Goal: Obtain resource: Download file/media

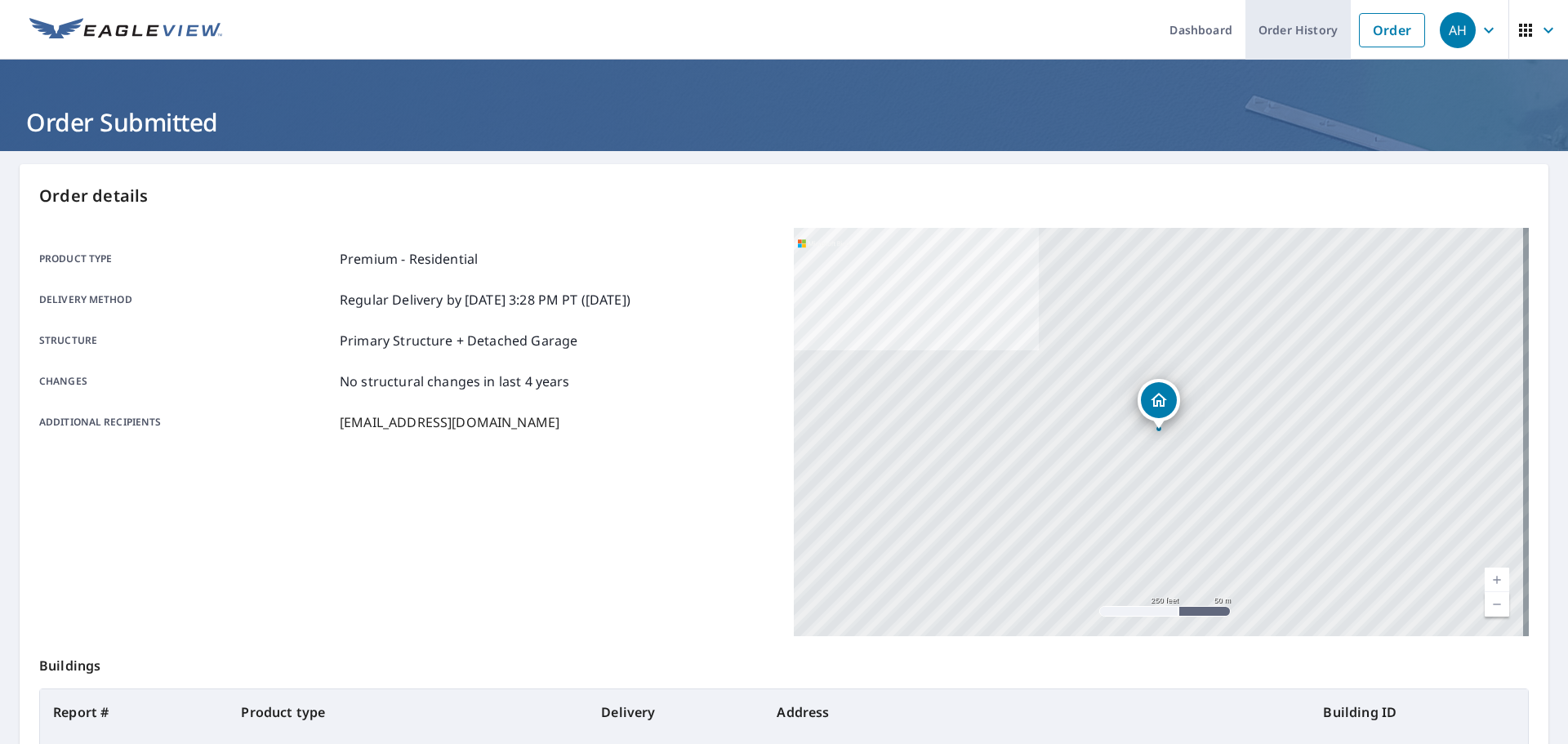
click at [1253, 39] on link "Order History" at bounding box center [1298, 30] width 105 height 59
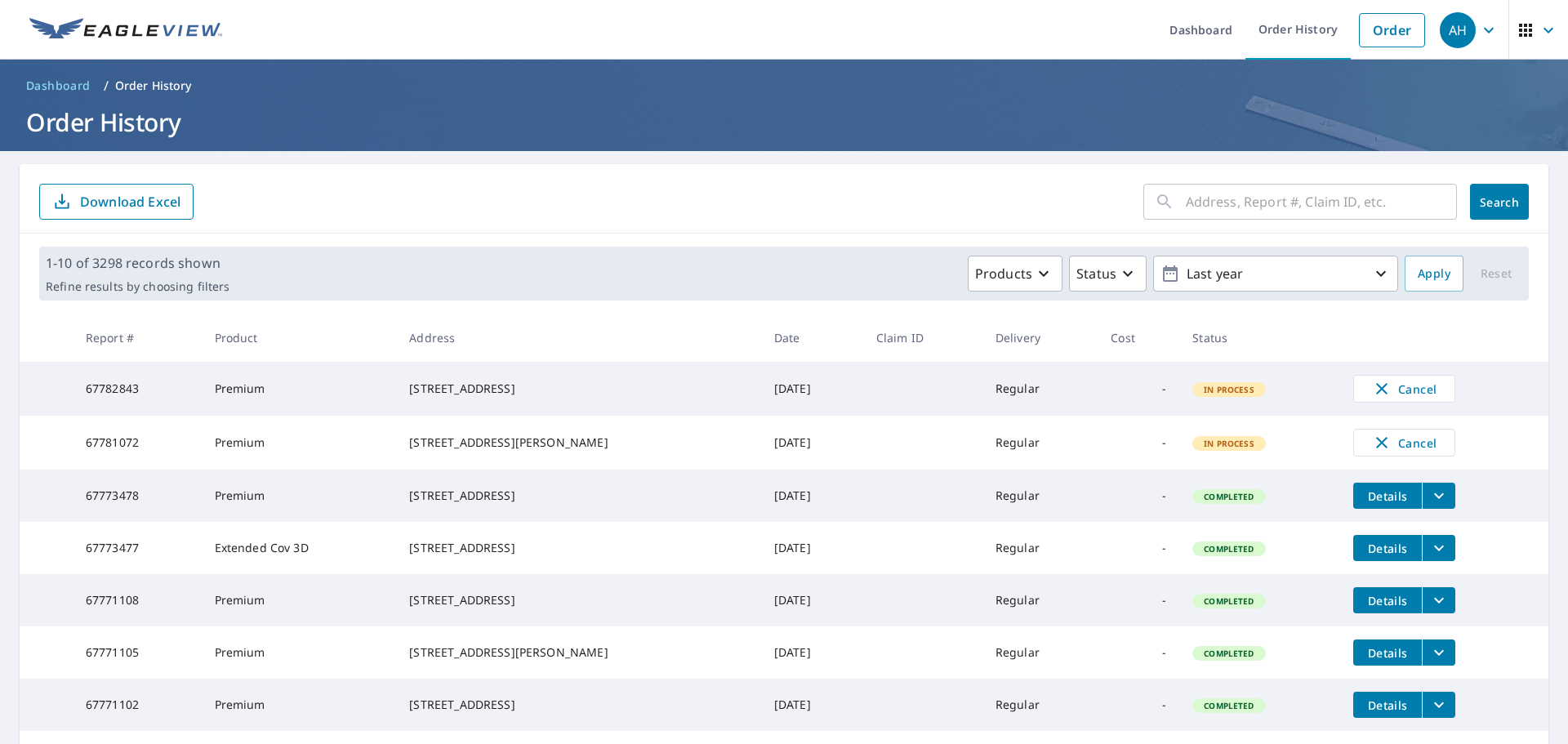
click at [1253, 206] on input "text" at bounding box center [1321, 201] width 271 height 46
paste input "[STREET_ADDRESS]"
type input "[STREET_ADDRESS]"
click button "Search" at bounding box center [1499, 201] width 58 height 36
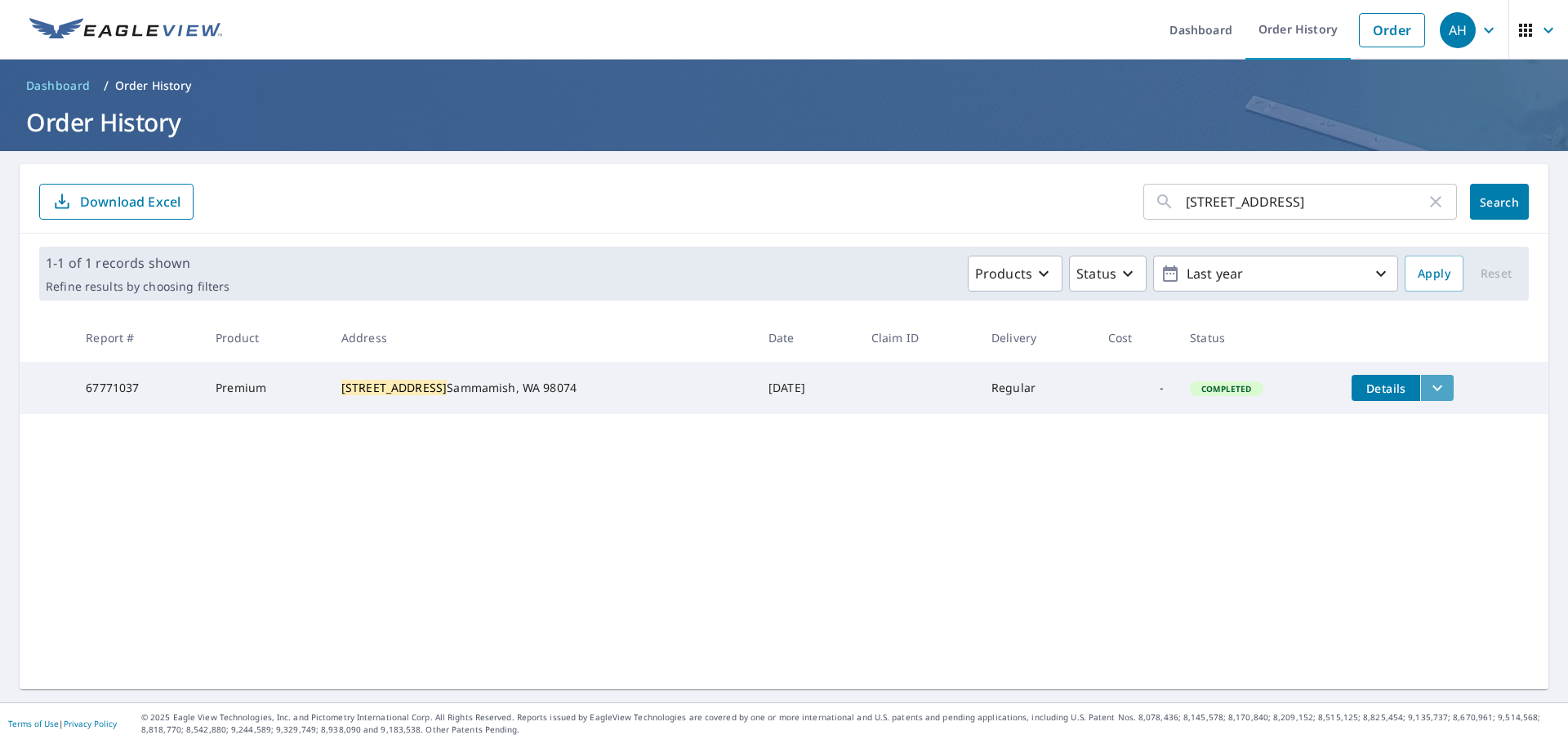
click at [1253, 391] on icon "filesDropdownBtn-67771037" at bounding box center [1437, 388] width 19 height 19
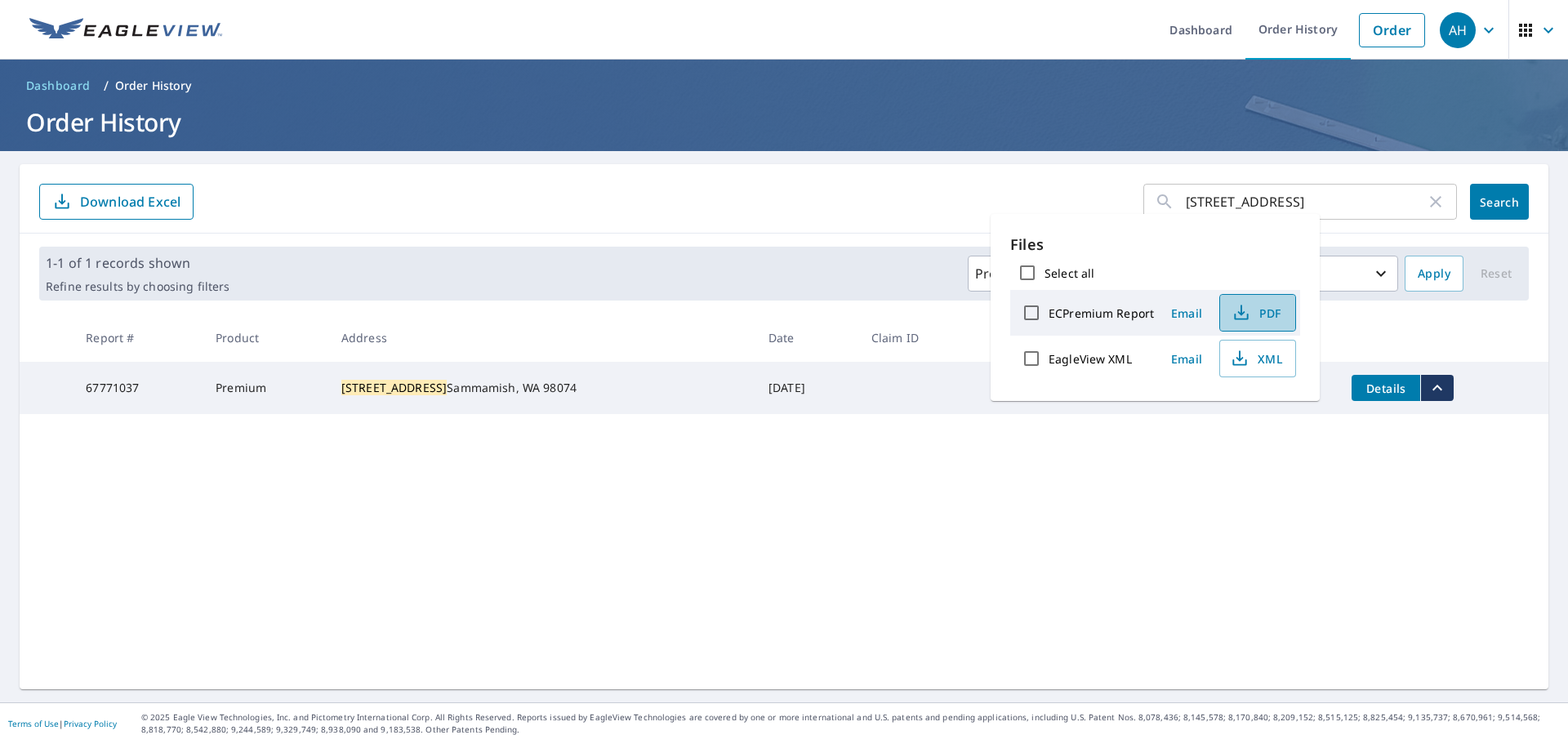
click at [1253, 319] on span "PDF" at bounding box center [1256, 312] width 52 height 19
click at [1253, 22] on div "AH" at bounding box center [1457, 30] width 36 height 36
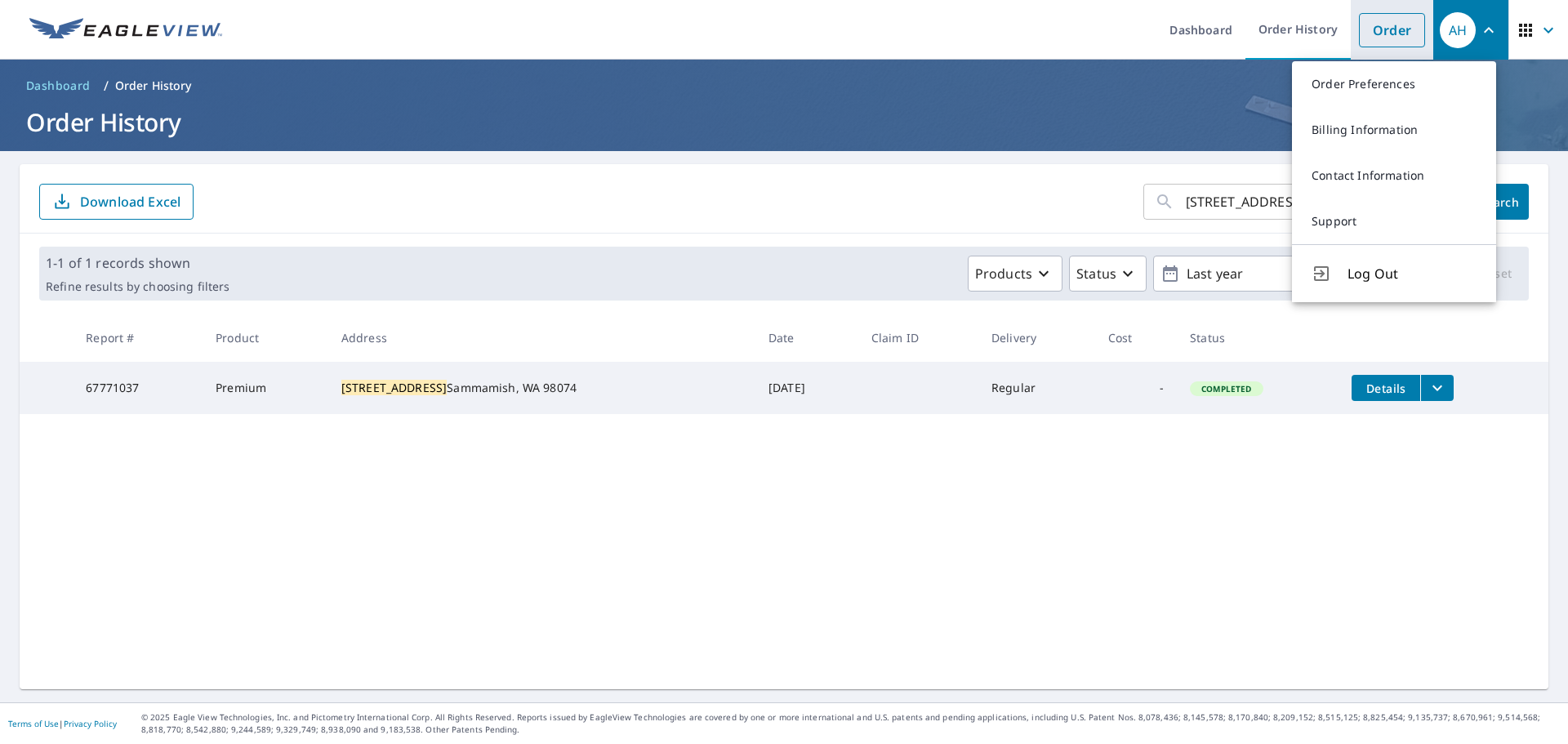
click at [1253, 30] on link "Order" at bounding box center [1392, 30] width 66 height 35
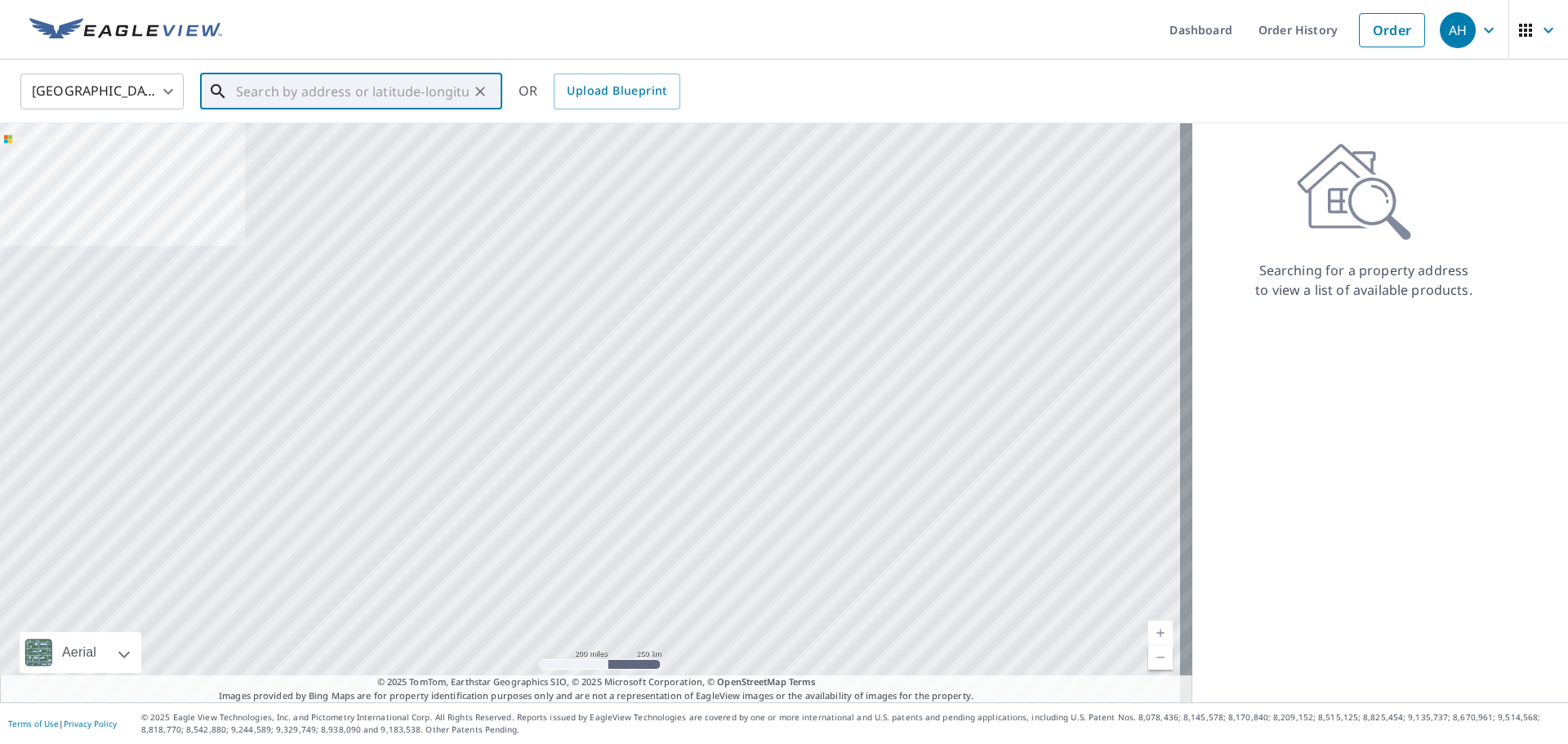
click at [415, 96] on input "text" at bounding box center [352, 91] width 233 height 46
paste input "[STREET_ADDRESS]"
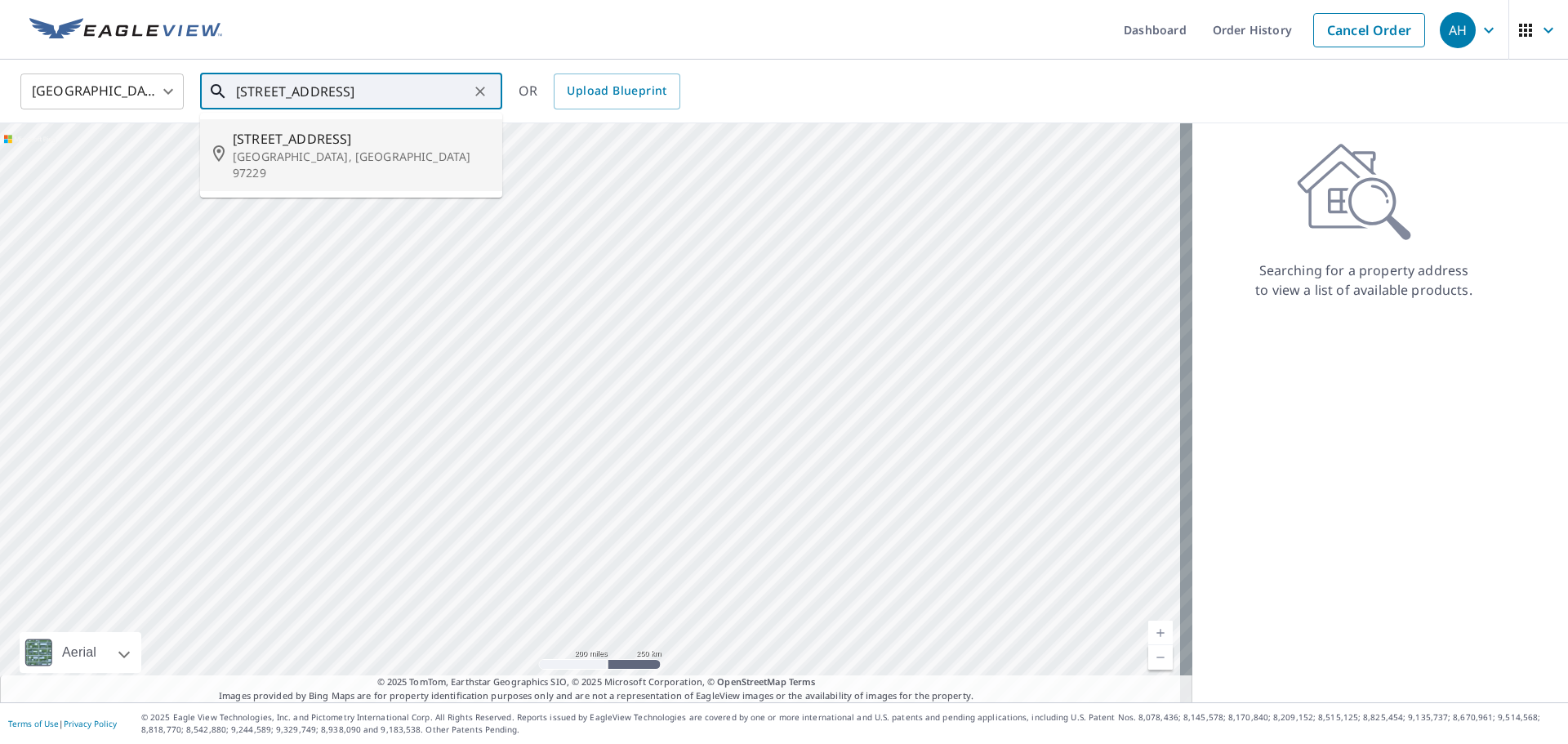
click at [369, 143] on span "[STREET_ADDRESS]" at bounding box center [360, 138] width 256 height 19
type input "[STREET_ADDRESS]"
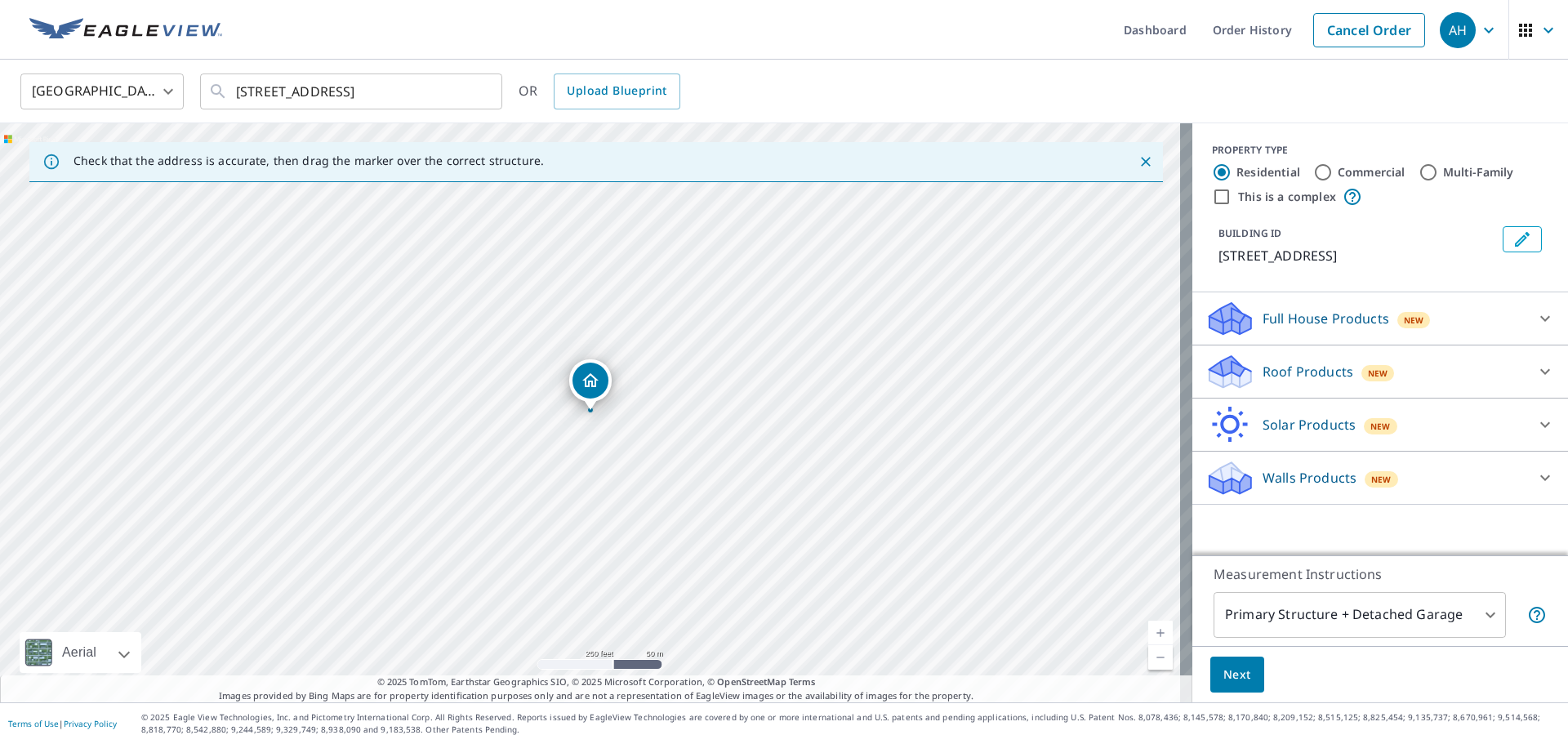
click at [1253, 382] on p "Roof Products" at bounding box center [1307, 372] width 91 height 19
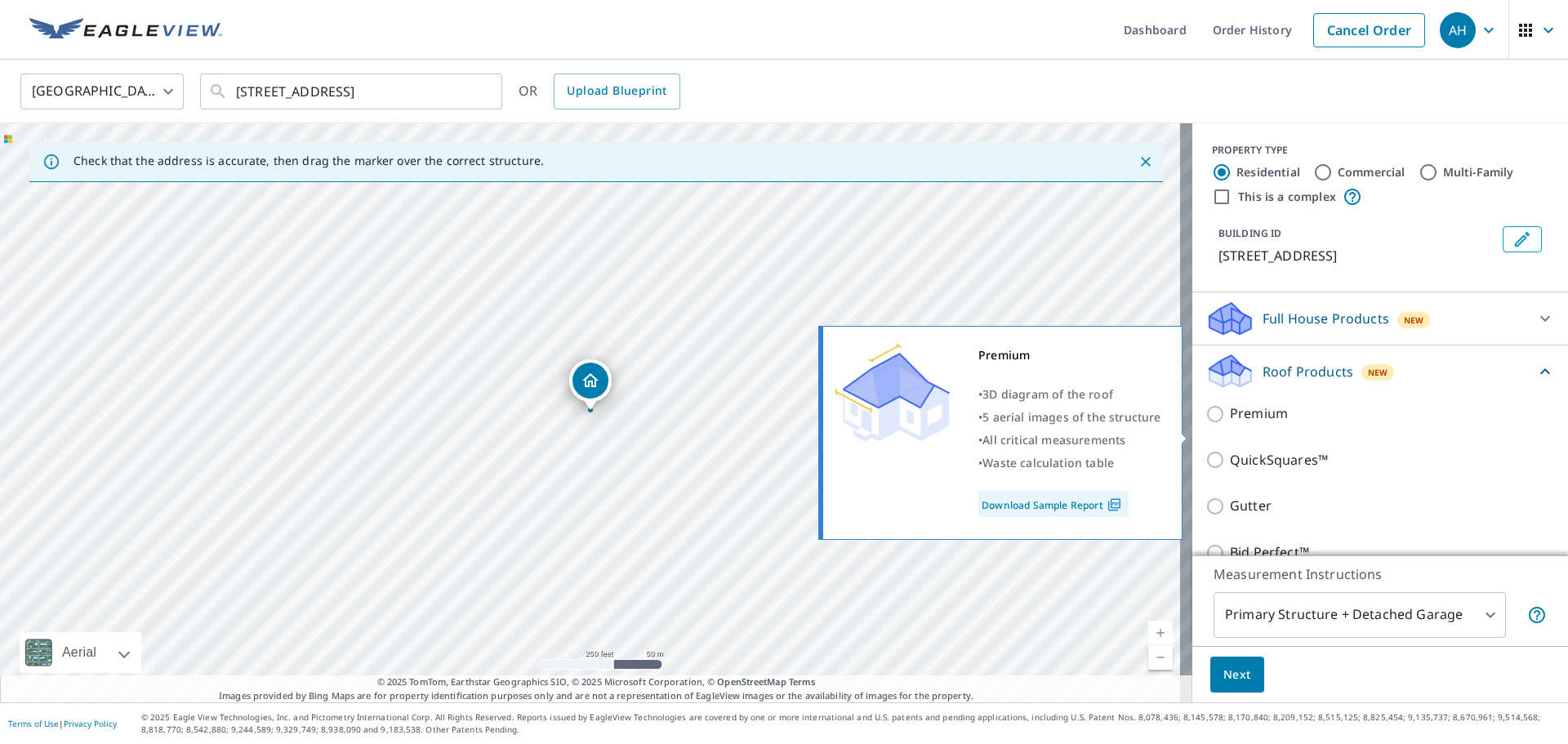
click at [1205, 424] on input "Premium" at bounding box center [1217, 414] width 25 height 19
checkbox input "true"
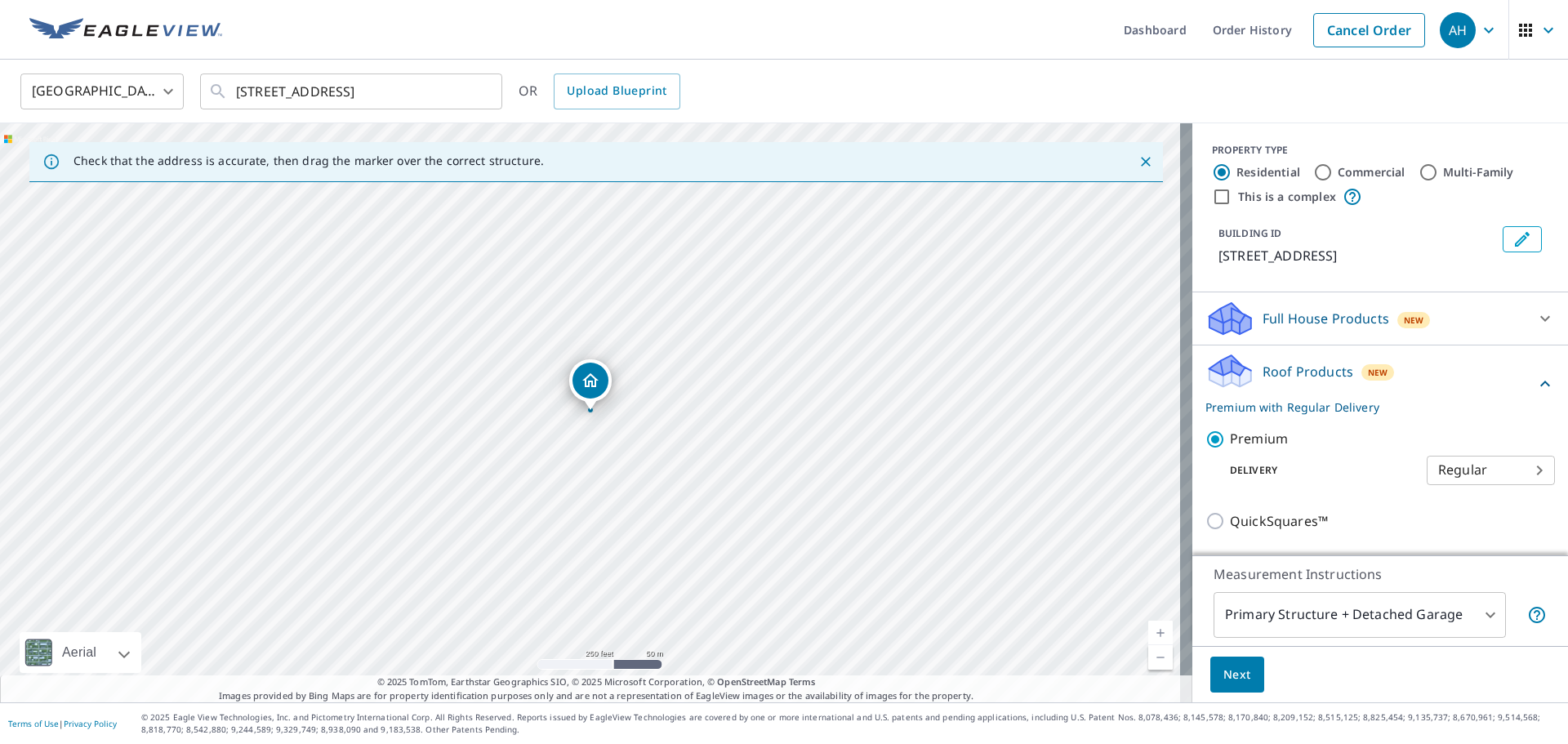
click at [1241, 645] on button "Next" at bounding box center [1237, 675] width 54 height 36
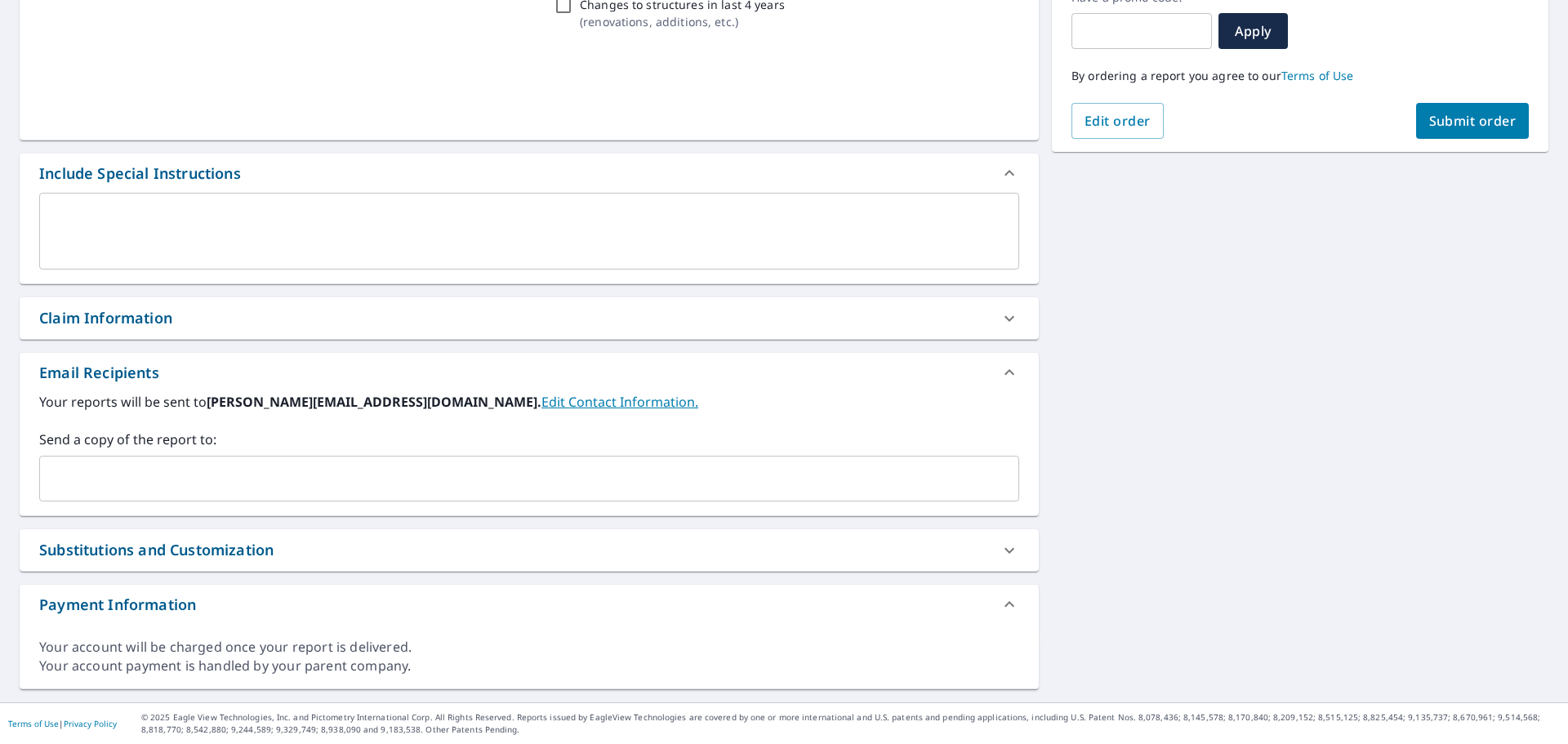
scroll to position [295, 0]
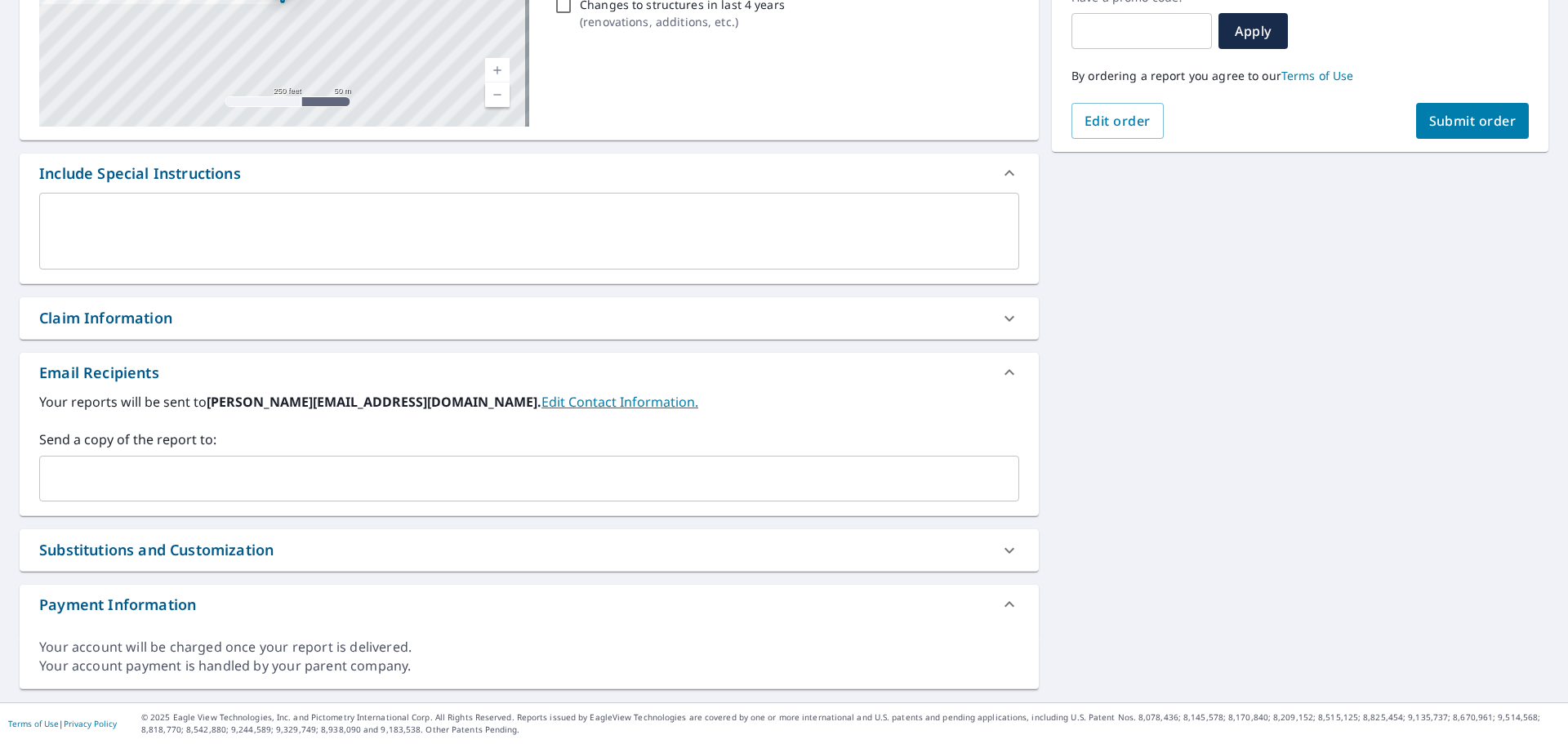
click at [159, 478] on input "text" at bounding box center [517, 478] width 941 height 31
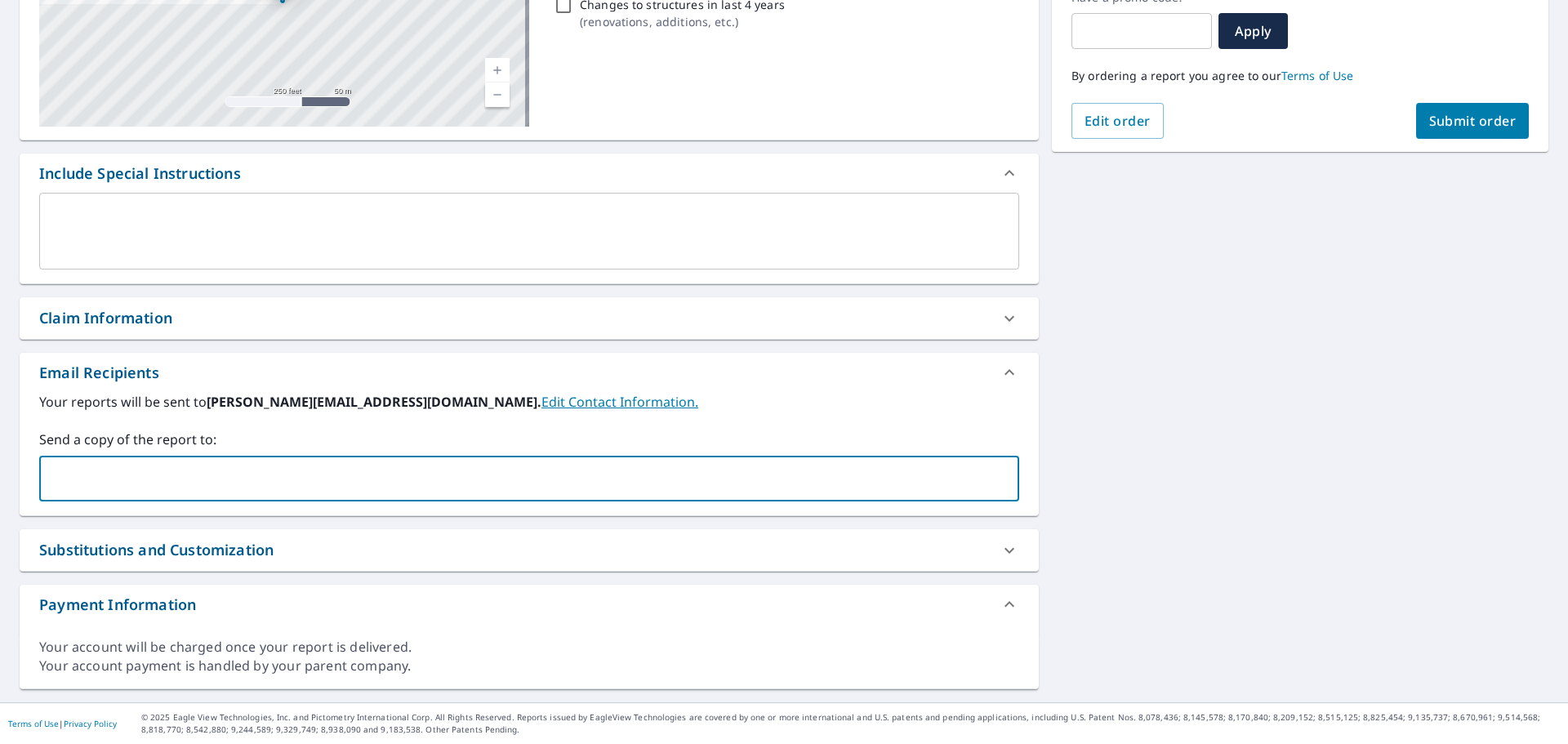
paste input "[EMAIL_ADDRESS][DOMAIN_NAME]"
type input "[EMAIL_ADDRESS][DOMAIN_NAME]"
click at [1253, 129] on span "Submit order" at bounding box center [1472, 120] width 87 height 18
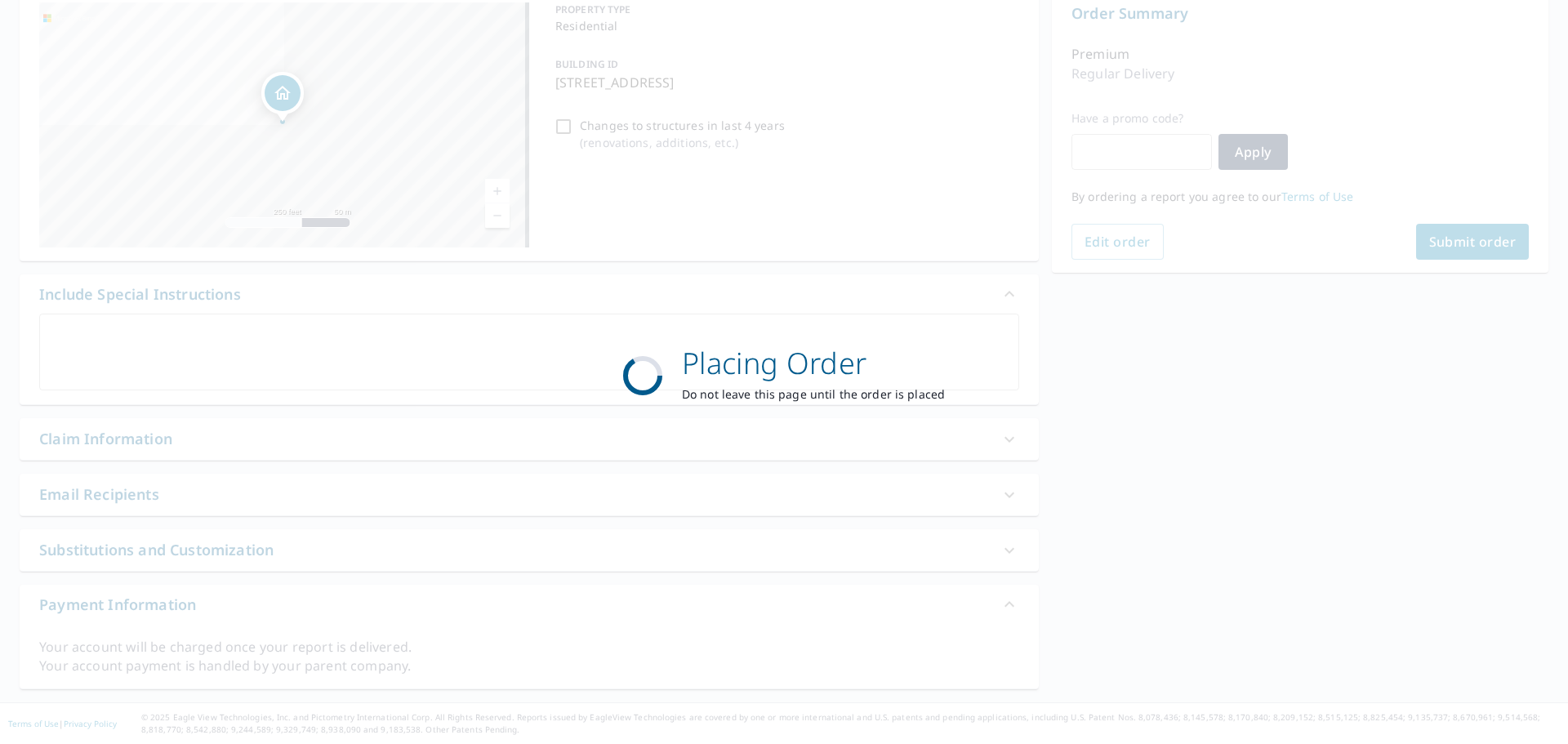
scroll to position [175, 0]
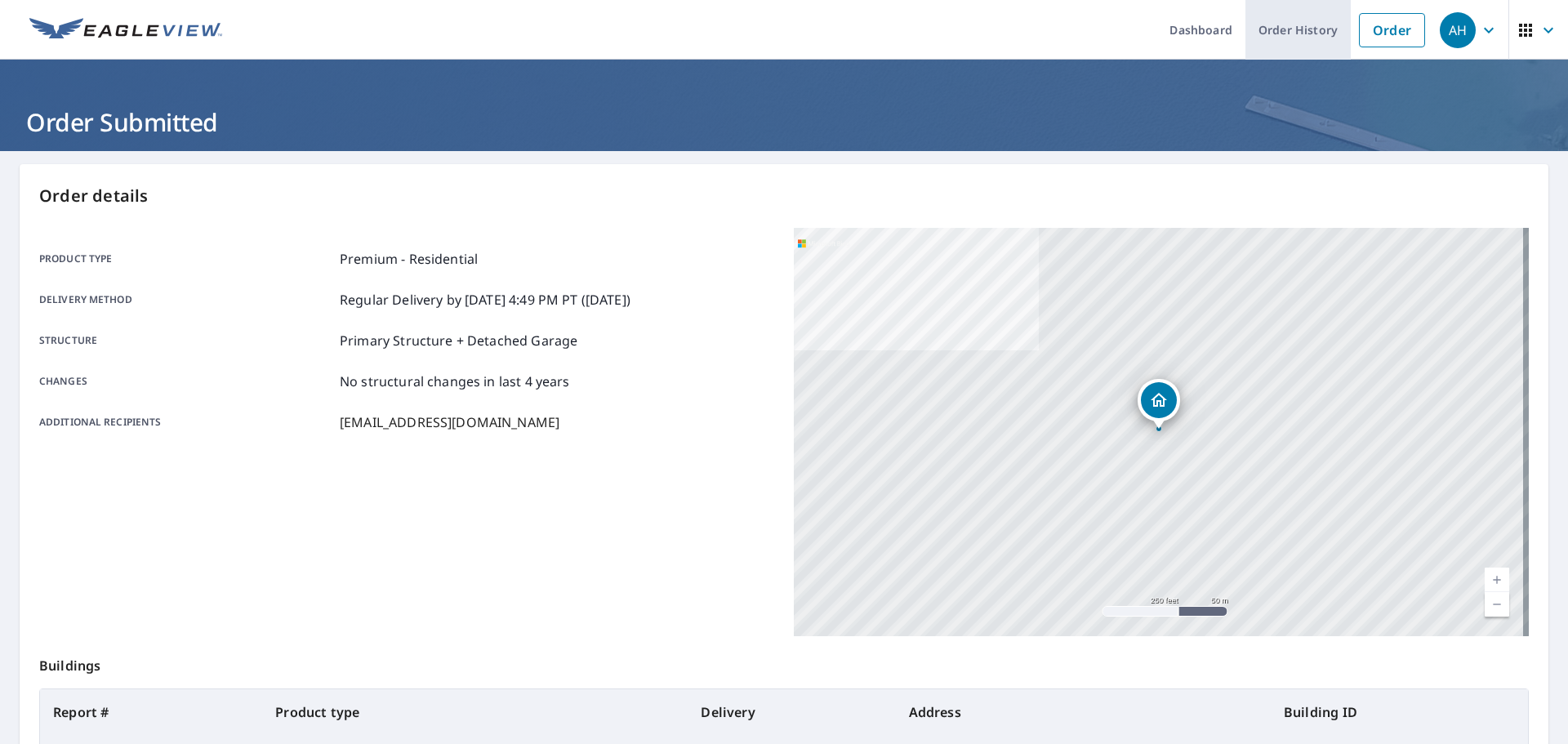
click at [1253, 21] on link "Order History" at bounding box center [1298, 30] width 105 height 59
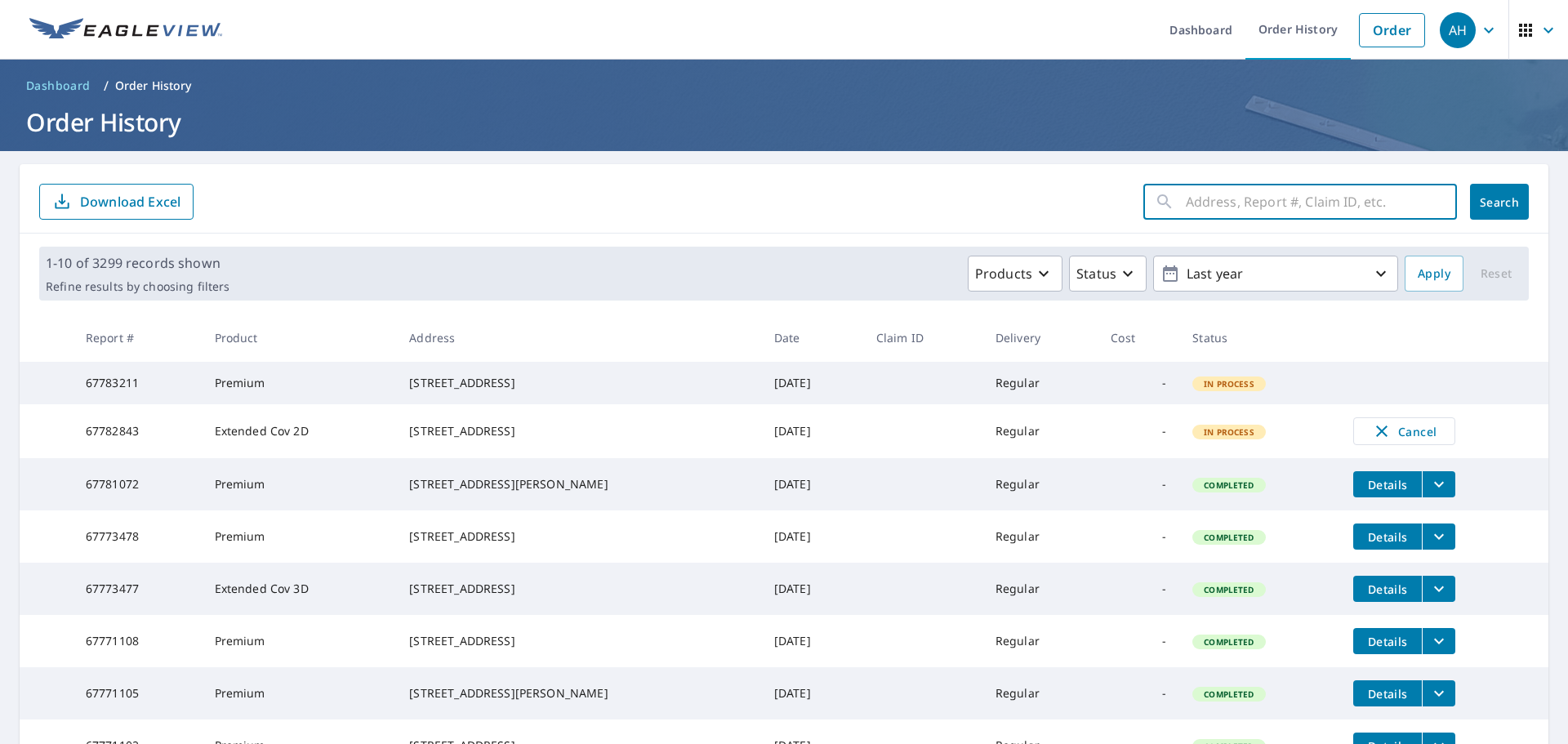
drag, startPoint x: 1267, startPoint y: 203, endPoint x: 1257, endPoint y: 202, distance: 10.0
click at [1253, 203] on input "text" at bounding box center [1321, 201] width 271 height 46
paste input "[STREET_ADDRESS]"
type input "+[STREET_ADDRESS]"
click button "Search" at bounding box center [1499, 201] width 58 height 36
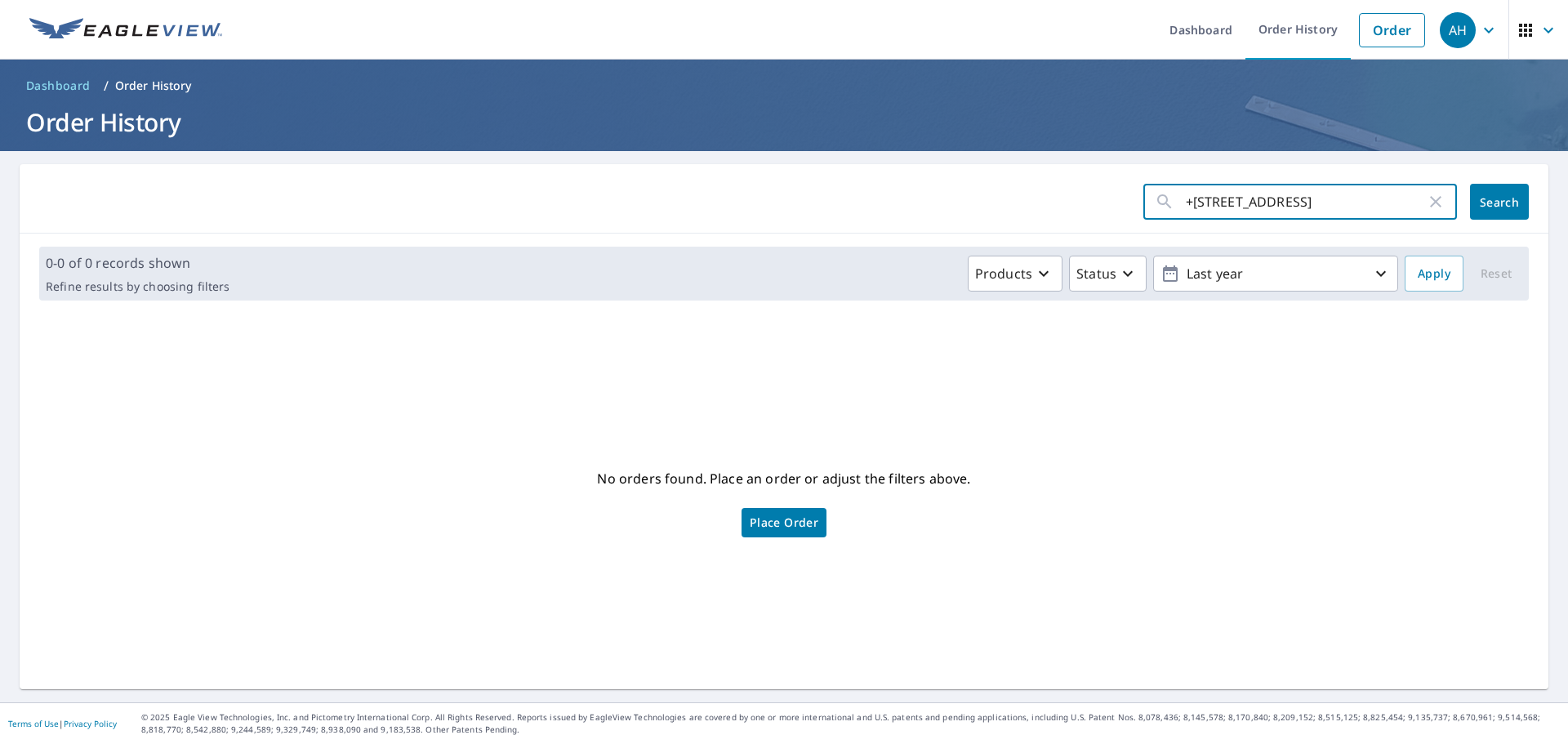
drag, startPoint x: 1182, startPoint y: 201, endPoint x: 1102, endPoint y: 202, distance: 80.0
click at [1102, 202] on form "+[STREET_ADDRESS] ​ Search" at bounding box center [784, 201] width 1489 height 36
type input "[STREET_ADDRESS]"
click button "Search" at bounding box center [1499, 201] width 58 height 36
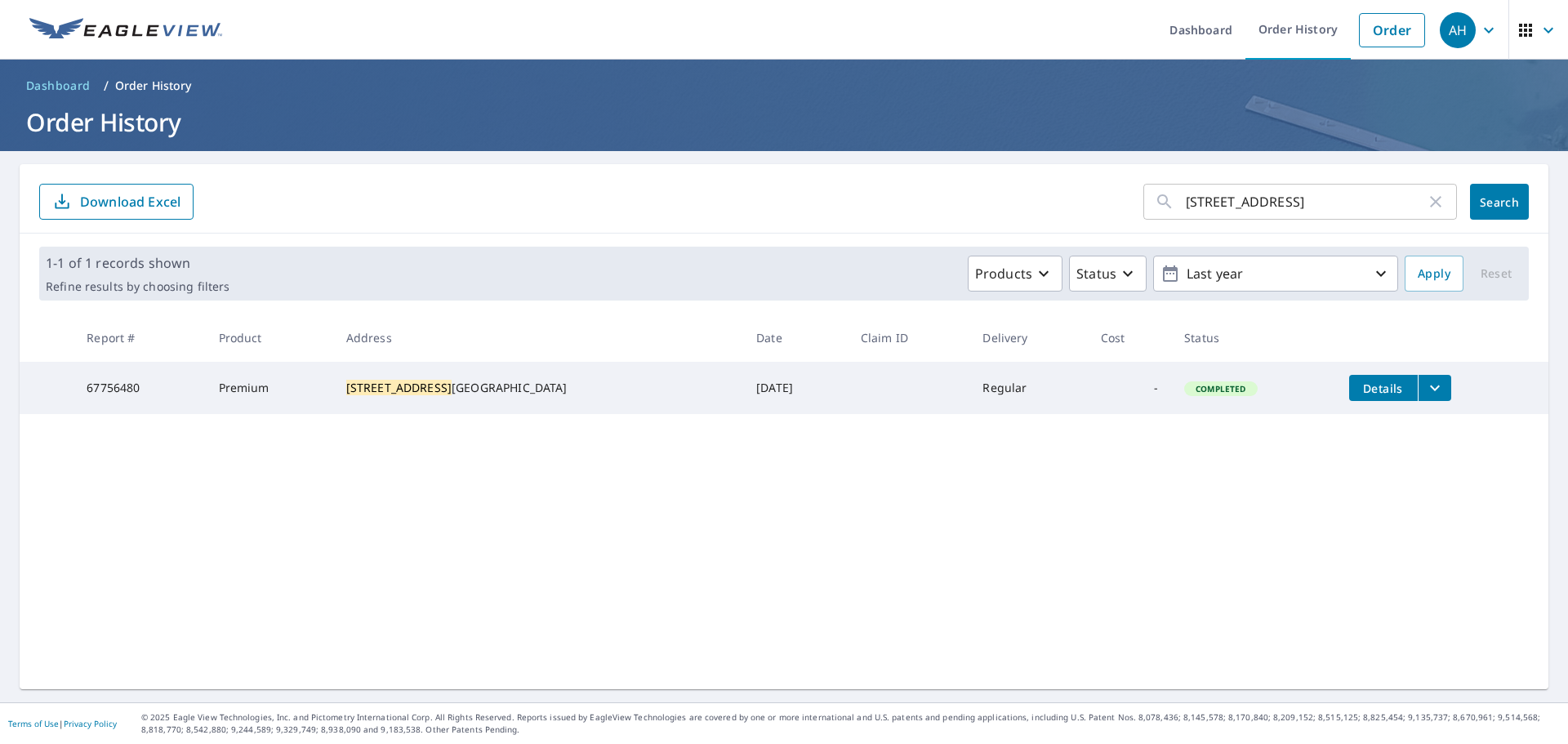
click at [1253, 378] on td "Details" at bounding box center [1443, 389] width 213 height 52
click at [1253, 386] on icon "filesDropdownBtn-67756480" at bounding box center [1435, 388] width 10 height 6
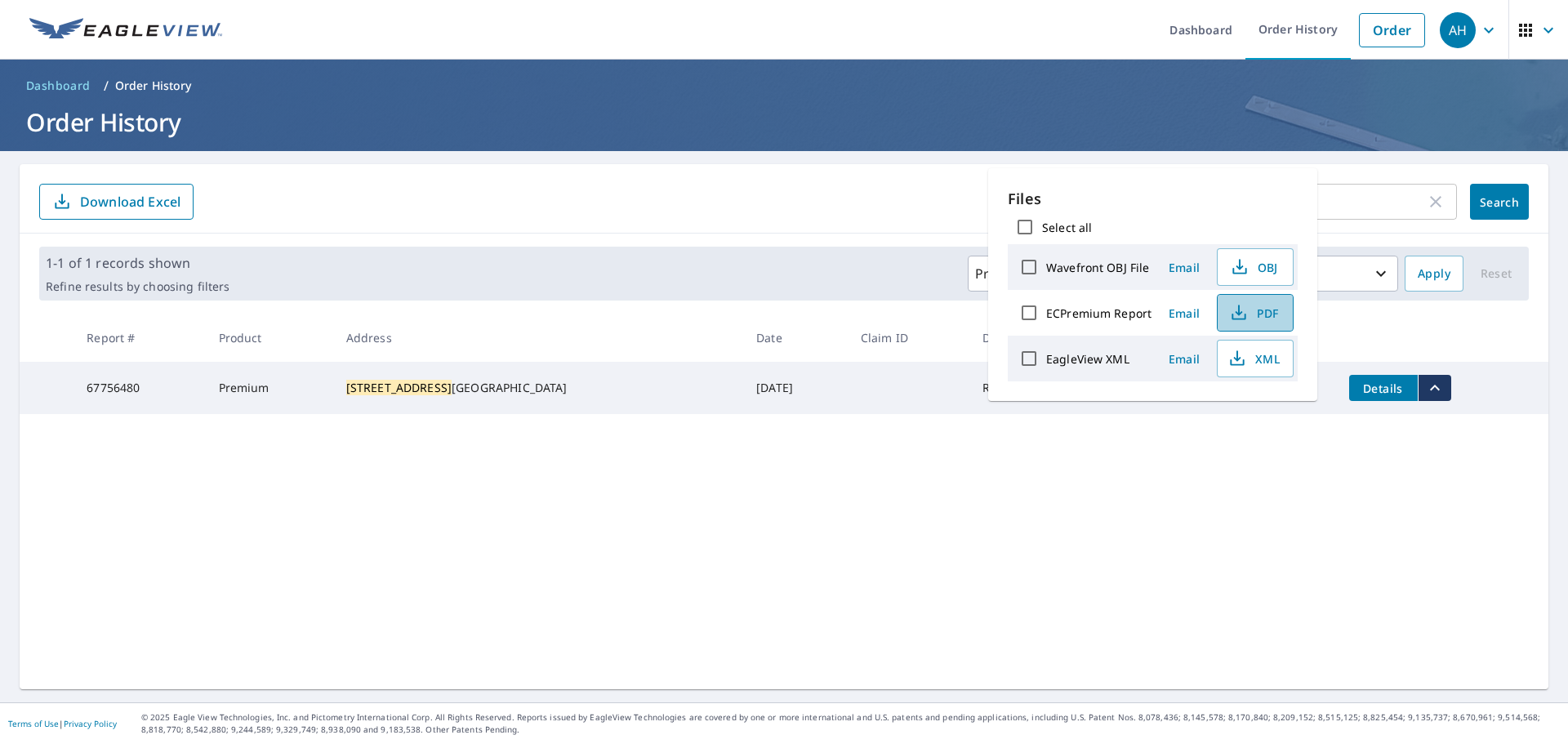
click at [1253, 304] on span "PDF" at bounding box center [1253, 312] width 52 height 19
drag, startPoint x: 1428, startPoint y: 201, endPoint x: 1387, endPoint y: 204, distance: 41.1
click at [1253, 201] on icon "button" at bounding box center [1435, 201] width 19 height 19
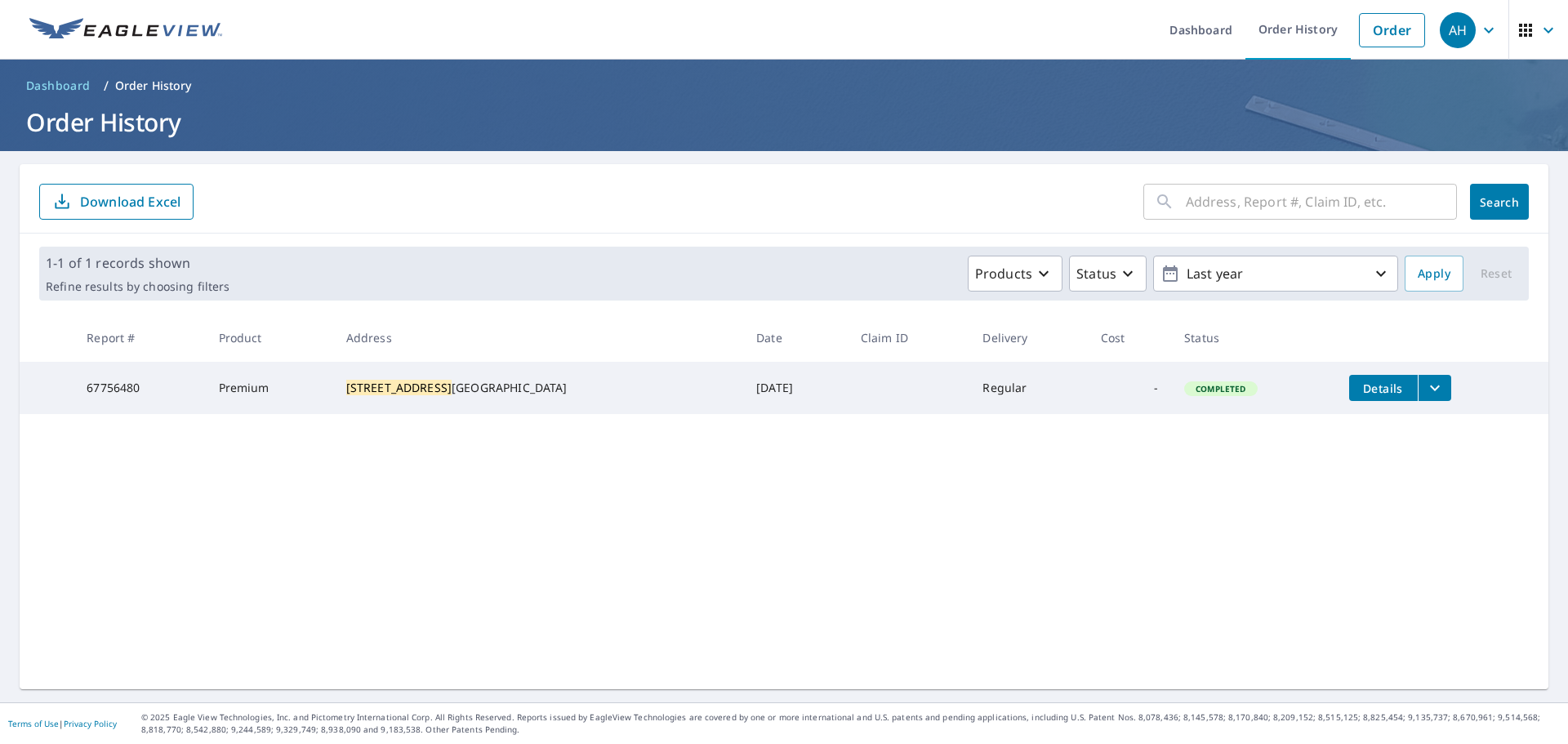
click at [1253, 204] on input "text" at bounding box center [1321, 201] width 271 height 46
paste input "[STREET_ADDRESS]"
type input "[STREET_ADDRESS]"
click at [1253, 218] on button "Search" at bounding box center [1499, 201] width 58 height 36
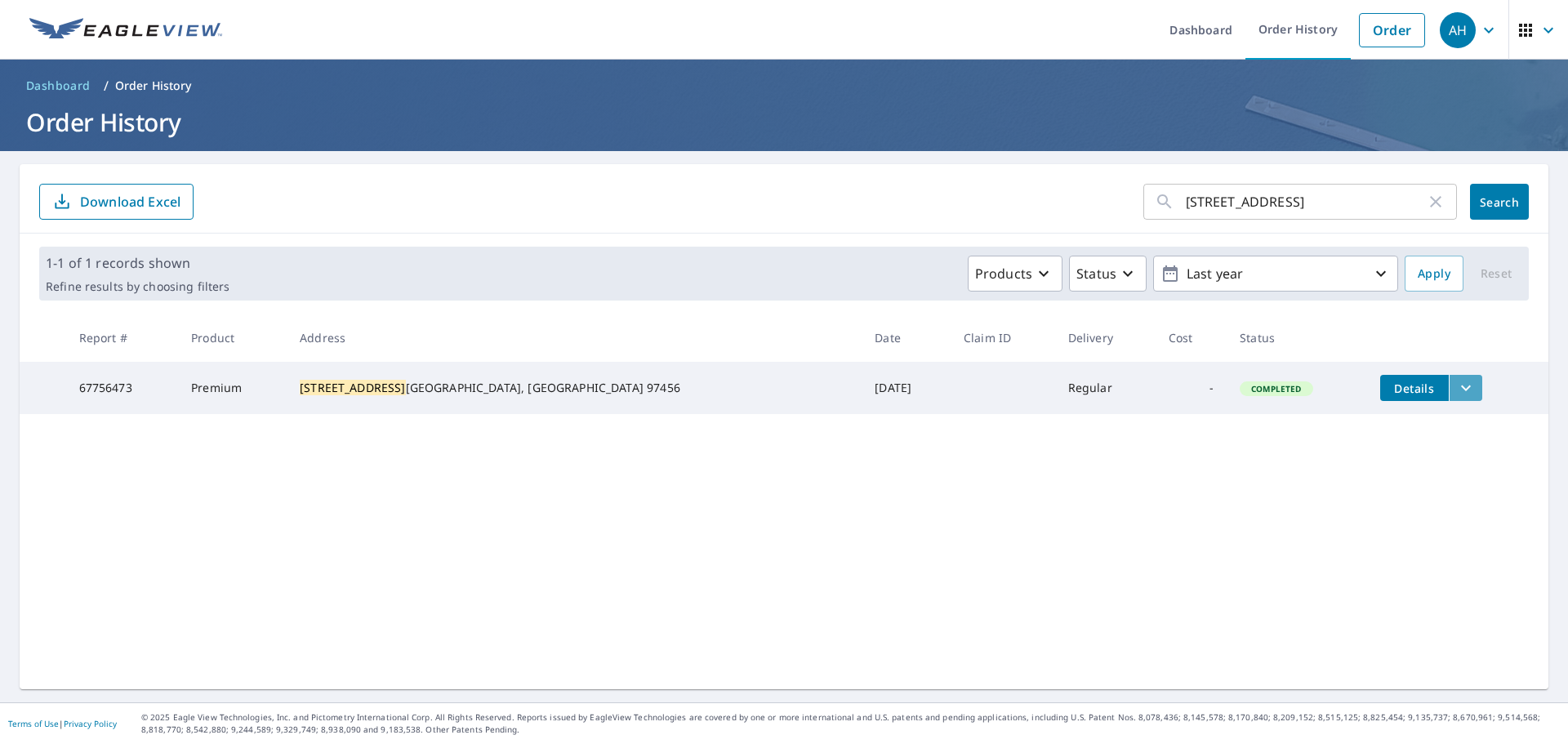
click at [1253, 388] on button "filesDropdownBtn-67756473" at bounding box center [1466, 388] width 34 height 26
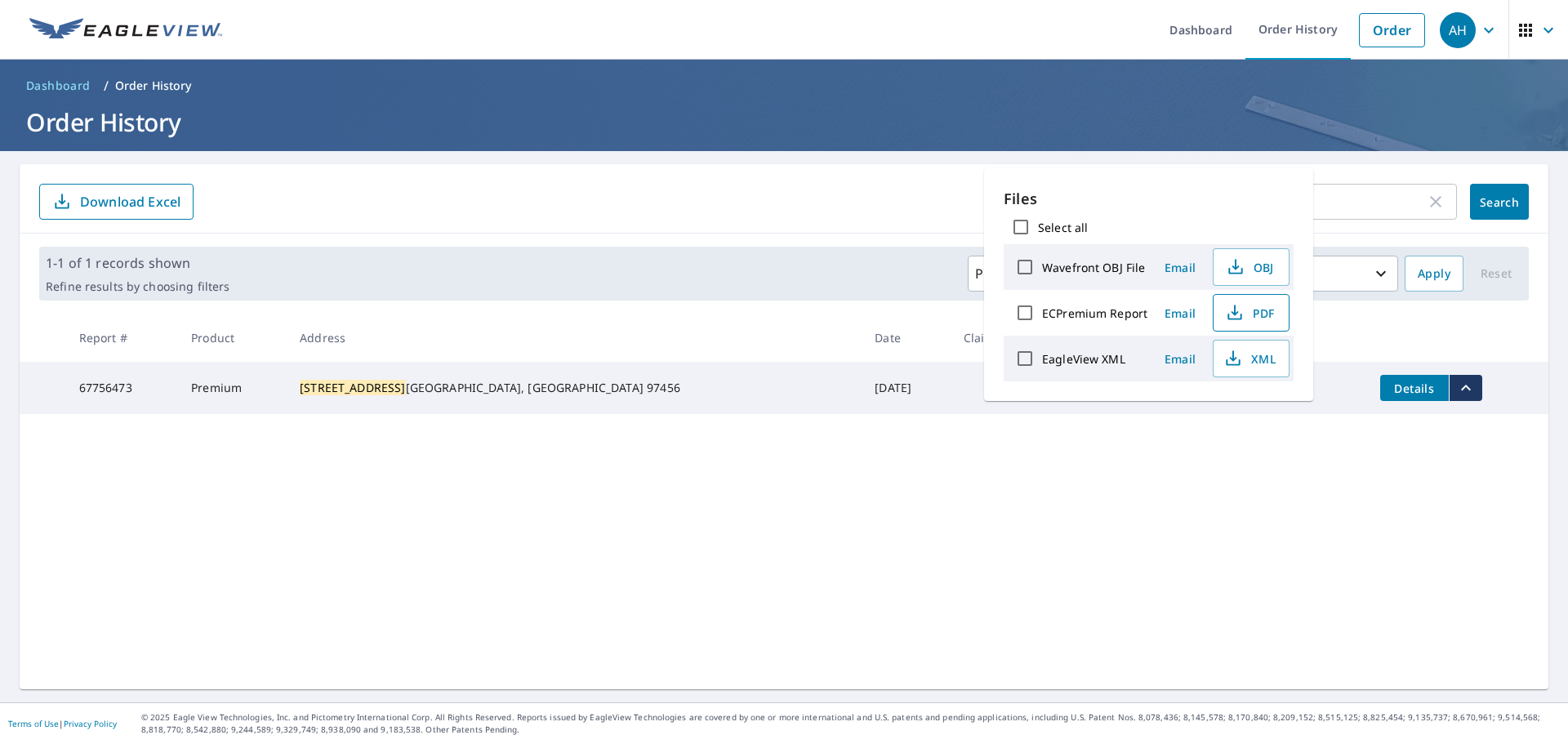
click at [1253, 316] on button "PDF" at bounding box center [1251, 312] width 77 height 37
drag, startPoint x: 1252, startPoint y: 581, endPoint x: 1331, endPoint y: 537, distance: 90.4
click at [1252, 581] on div "[STREET_ADDRESS] ​ Search Download Excel 1-1 of 1 records shown Refine results …" at bounding box center [784, 427] width 1529 height 526
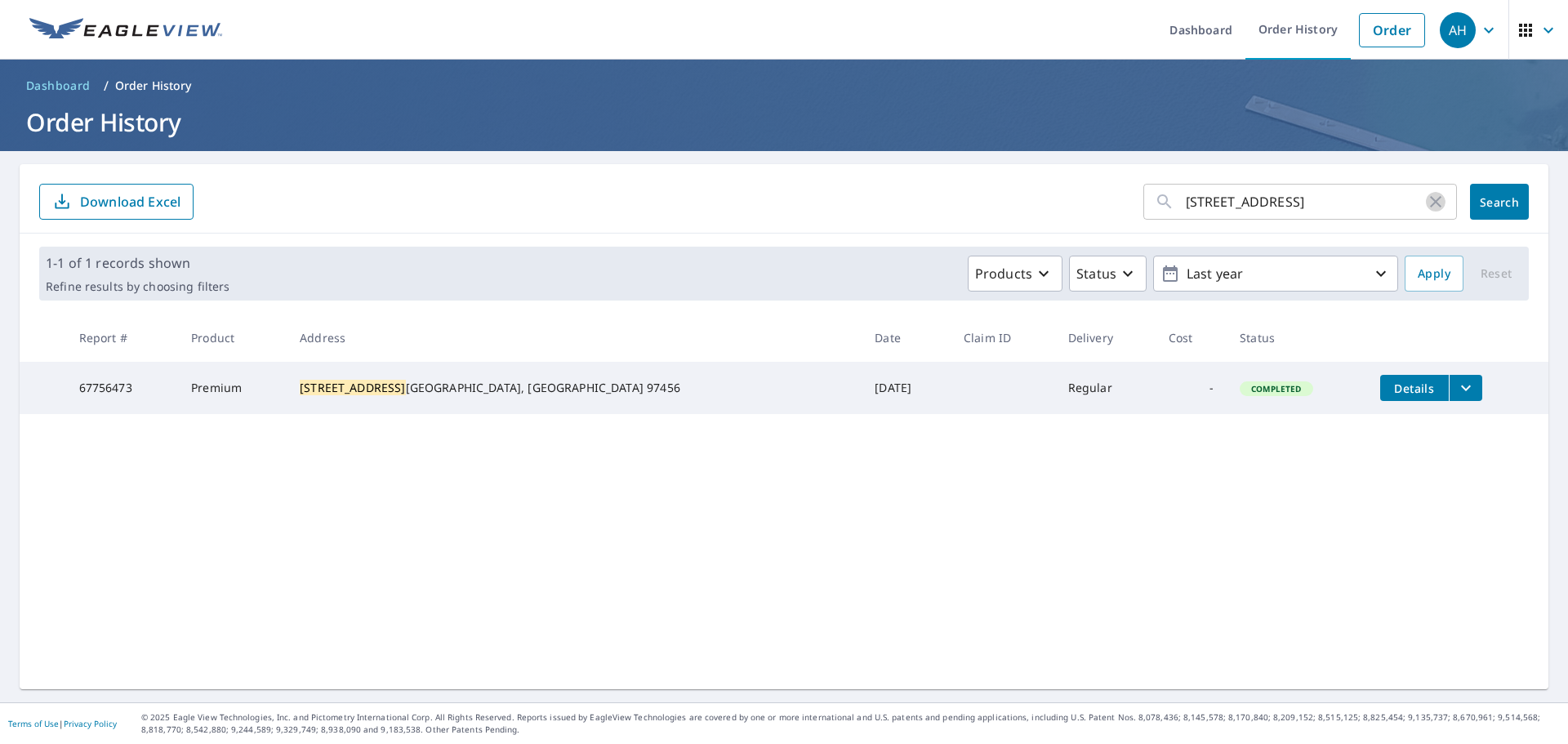
click at [1253, 198] on icon "button" at bounding box center [1435, 201] width 19 height 19
paste input "[STREET_ADDRESS][PERSON_NAME]"
type input "[STREET_ADDRESS][PERSON_NAME]"
click button "Search" at bounding box center [1499, 201] width 58 height 36
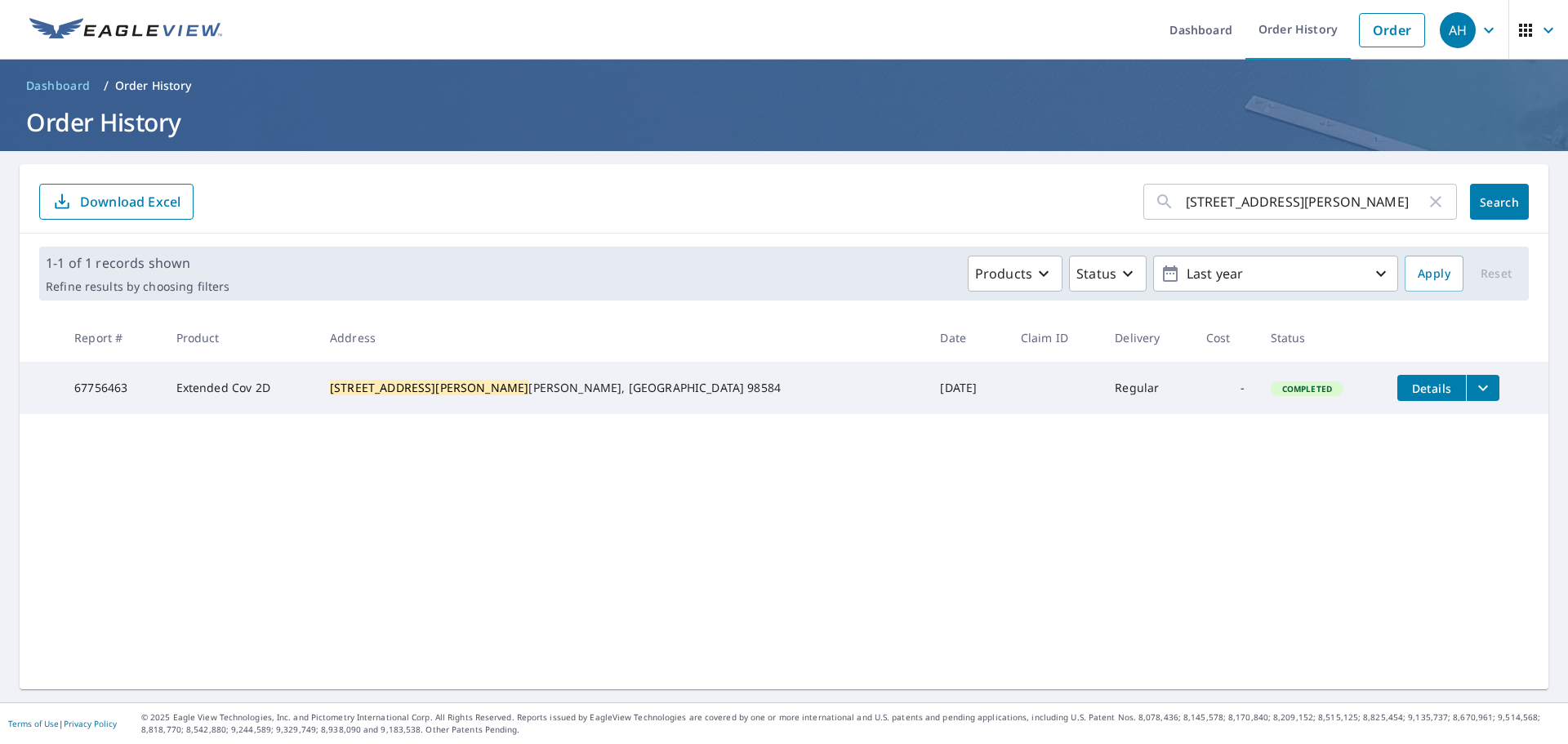
click at [1253, 392] on icon "filesDropdownBtn-67756463" at bounding box center [1483, 388] width 19 height 19
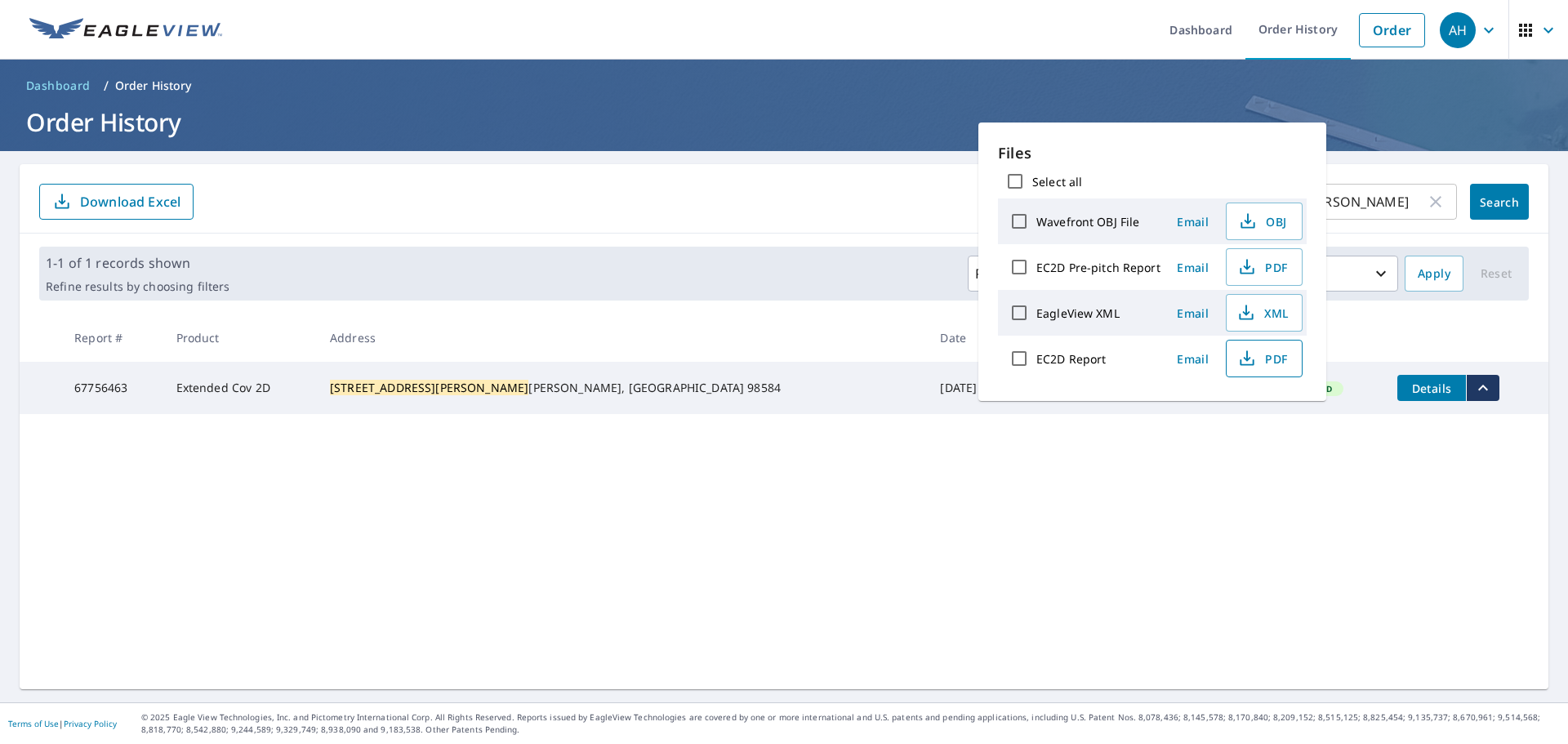
click at [1253, 365] on span "PDF" at bounding box center [1263, 358] width 52 height 19
drag, startPoint x: 1336, startPoint y: 547, endPoint x: 1477, endPoint y: 404, distance: 200.8
click at [1253, 547] on div "[STREET_ADDRESS][PERSON_NAME] ​ Search Download Excel 1-1 of 1 records shown Re…" at bounding box center [784, 427] width 1529 height 526
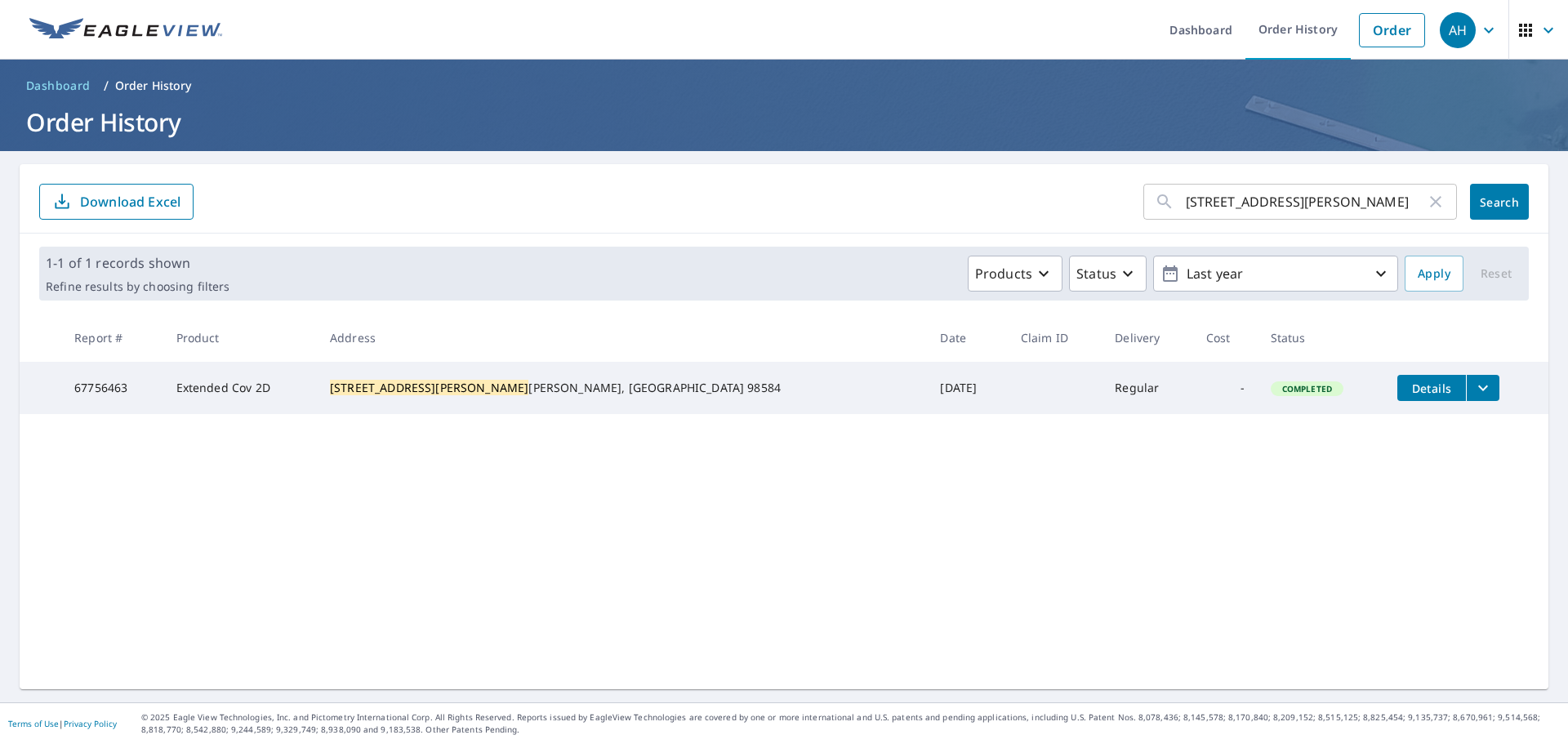
click at [1253, 204] on icon "button" at bounding box center [1435, 201] width 19 height 19
click at [1253, 206] on input "text" at bounding box center [1321, 201] width 271 height 46
paste input "[STREET_ADDRESS]"
type input "[STREET_ADDRESS]"
click button "Search" at bounding box center [1499, 201] width 58 height 36
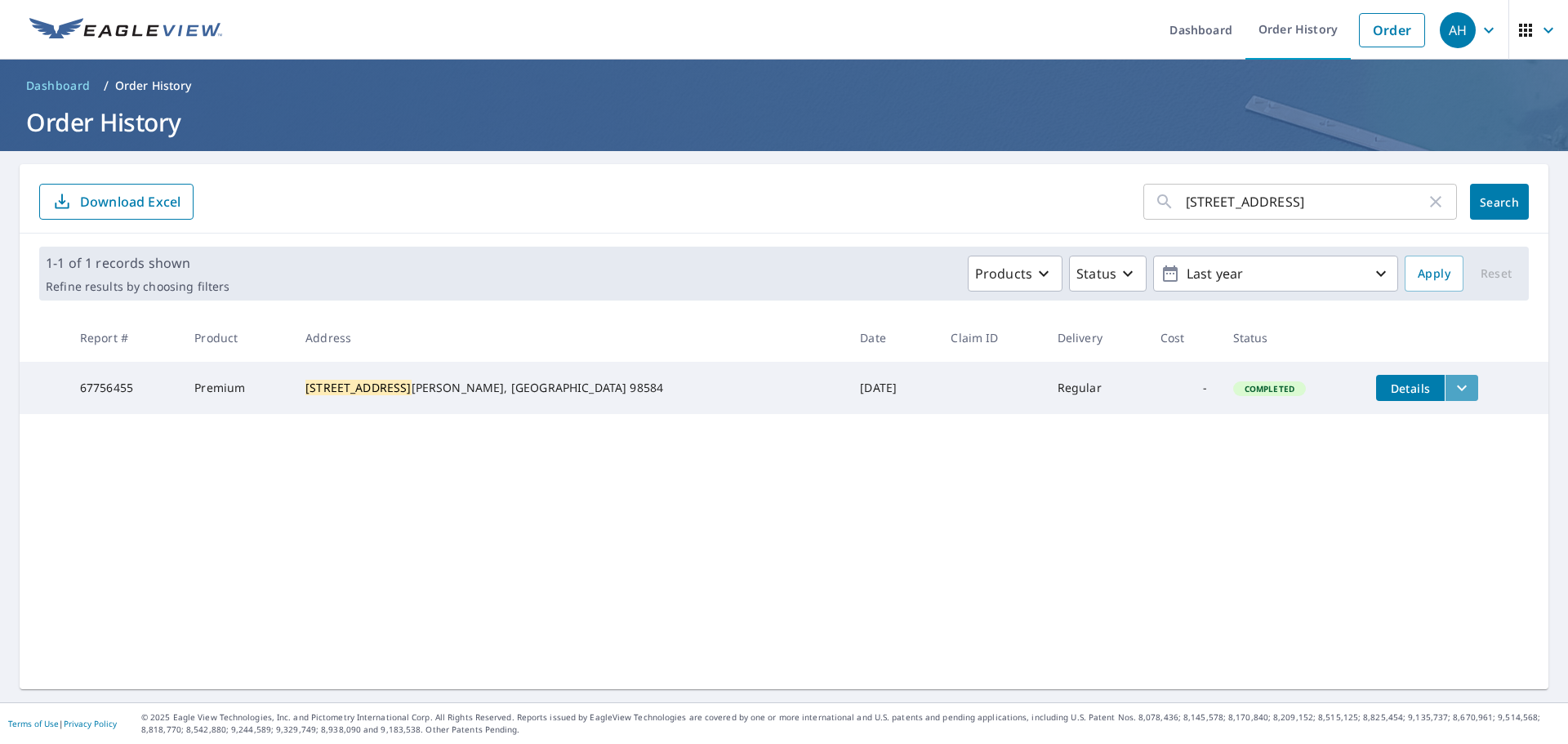
click at [1253, 387] on icon "filesDropdownBtn-67756455" at bounding box center [1461, 388] width 19 height 19
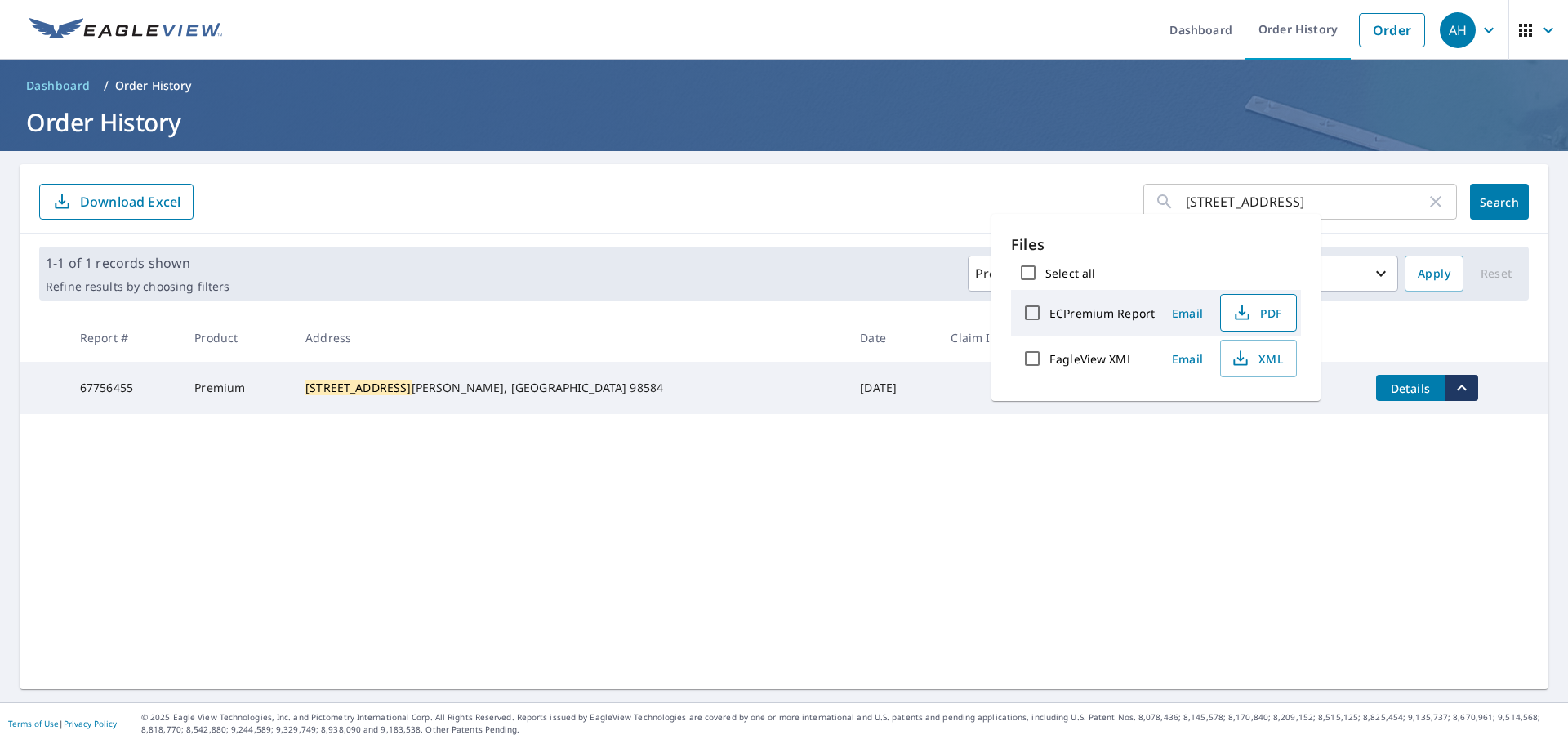
click at [1253, 306] on span "PDF" at bounding box center [1257, 312] width 52 height 19
click at [1253, 565] on div "[STREET_ADDRESS] ​ Search Download Excel 1-1 of 1 records shown Refine results …" at bounding box center [784, 427] width 1529 height 526
